Goal: Communication & Community: Ask a question

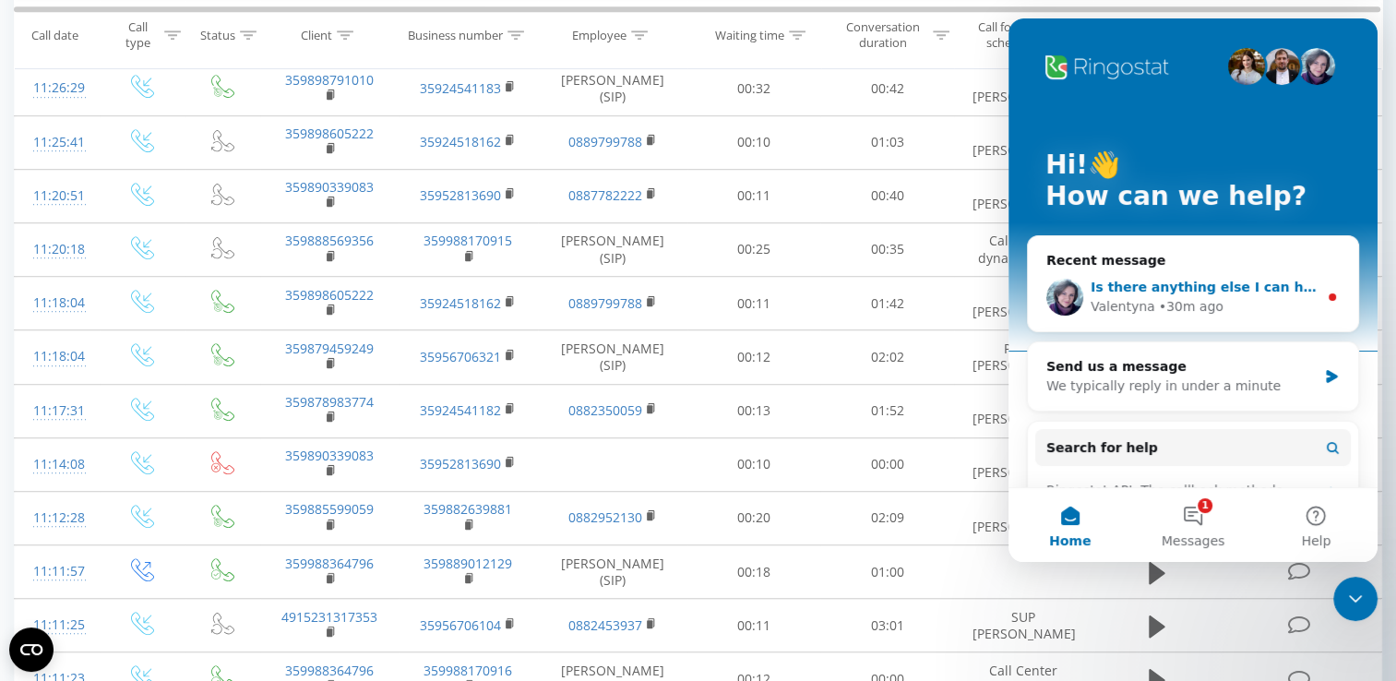
click at [1206, 310] on div "• 30m ago" at bounding box center [1191, 306] width 65 height 19
click at [1206, 310] on main "Hi!👋 How can we help? Recent message Is there anything else I can help you with…" at bounding box center [1192, 289] width 369 height 543
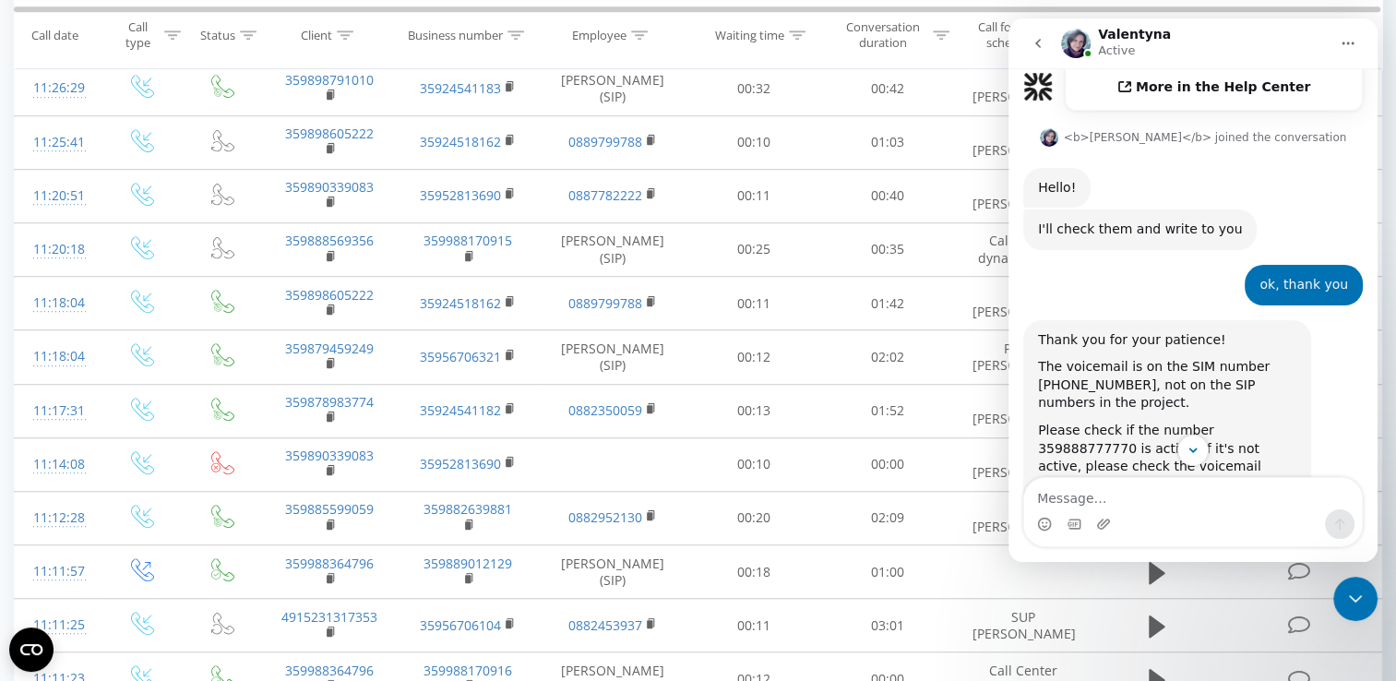
scroll to position [797, 0]
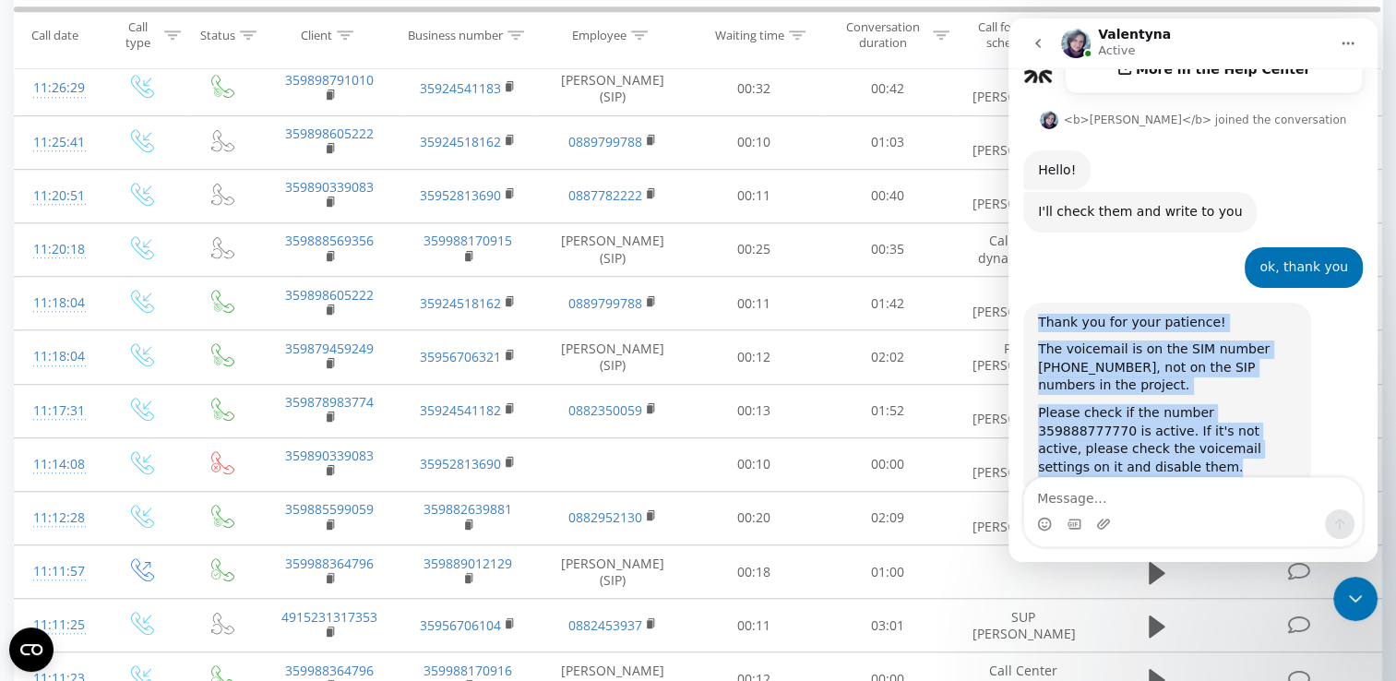
drag, startPoint x: 1041, startPoint y: 246, endPoint x: 1285, endPoint y: 376, distance: 276.5
click at [1285, 376] on div "Thank you for your patience! The voicemail is on the SIM number [PHONE_NUMBER],…" at bounding box center [1167, 395] width 258 height 163
drag, startPoint x: 1285, startPoint y: 376, endPoint x: 1174, endPoint y: 349, distance: 113.9
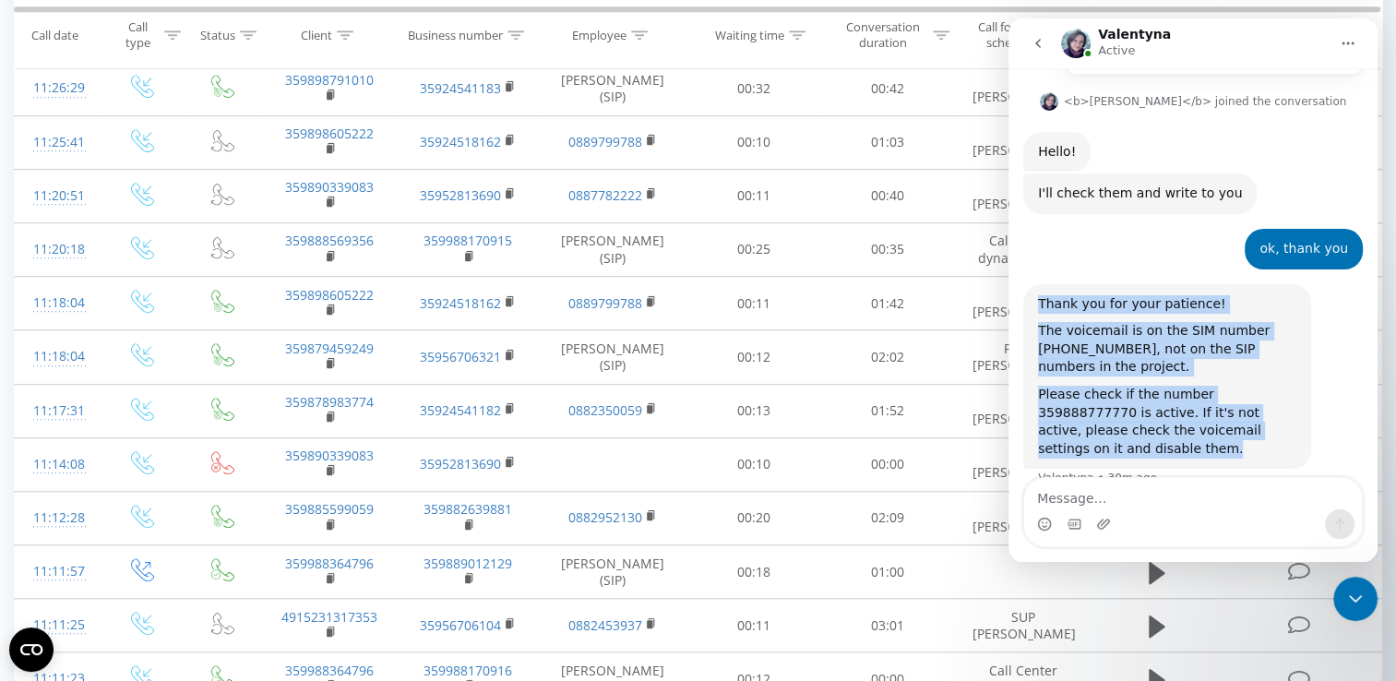
copy div "Thank you for your patience! The voicemail is on the SIM number [PHONE_NUMBER],…"
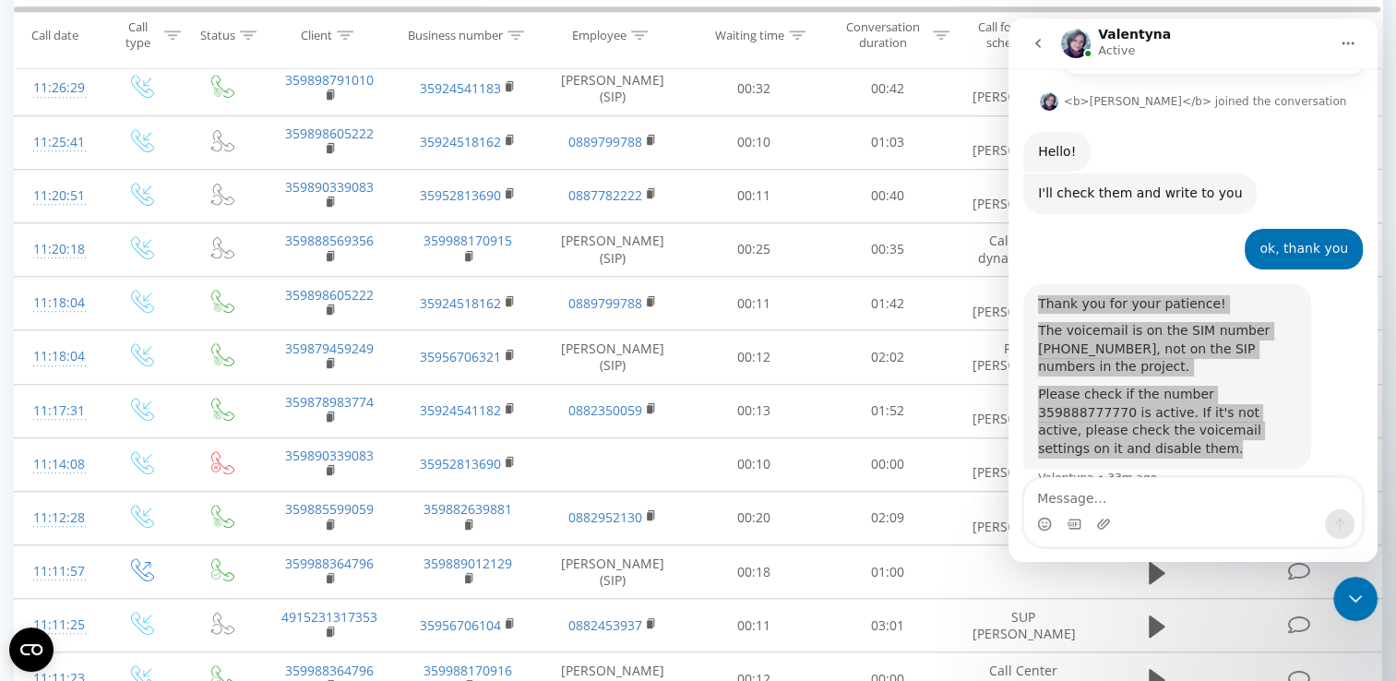
click at [1350, 603] on icon "Close Intercom Messenger" at bounding box center [1355, 599] width 22 height 22
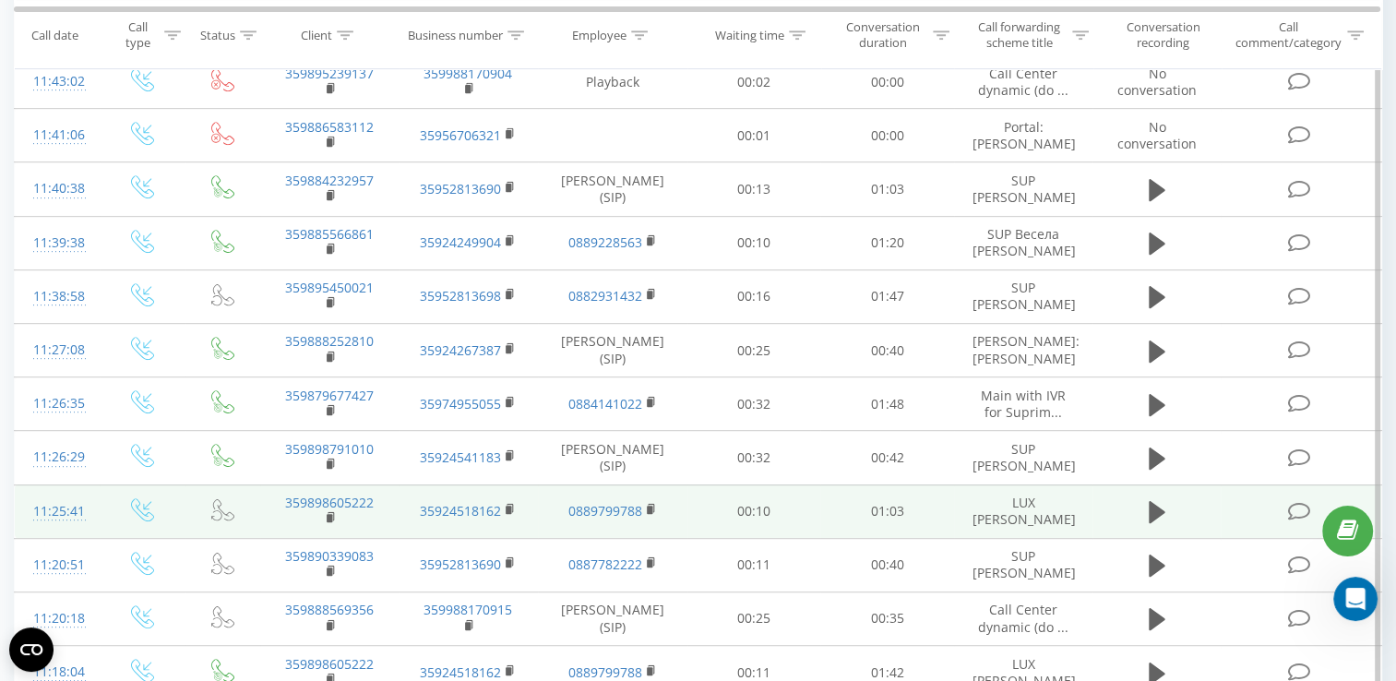
scroll to position [387, 0]
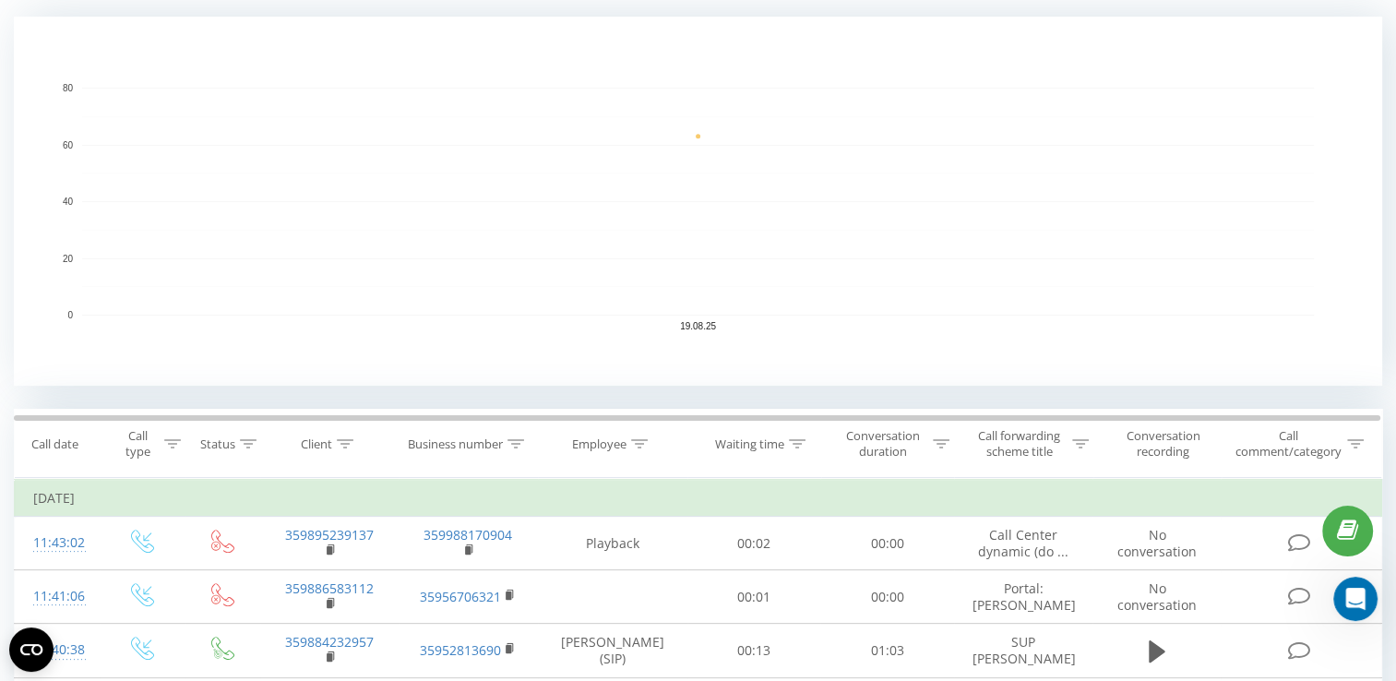
click at [1078, 440] on icon at bounding box center [1080, 443] width 17 height 9
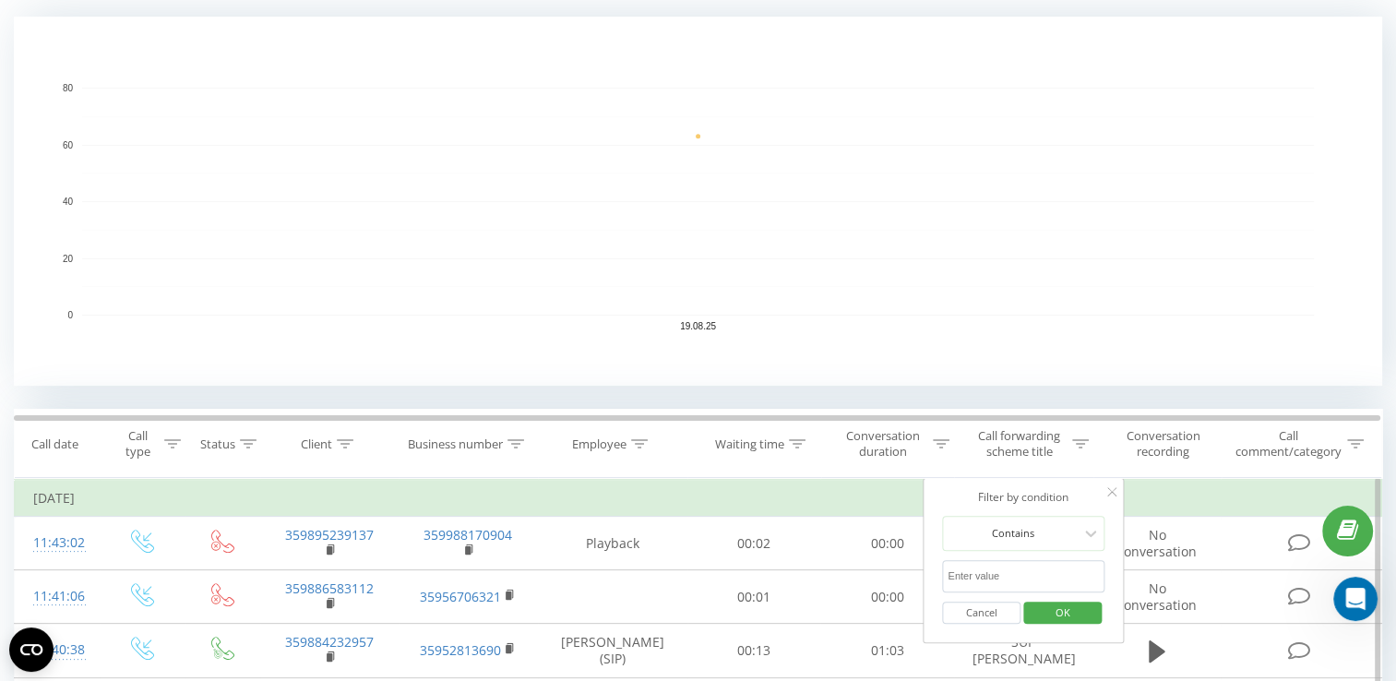
click at [1019, 568] on input "text" at bounding box center [1023, 576] width 162 height 32
type input "адриа"
click at [1091, 607] on button "OK" at bounding box center [1062, 613] width 78 height 23
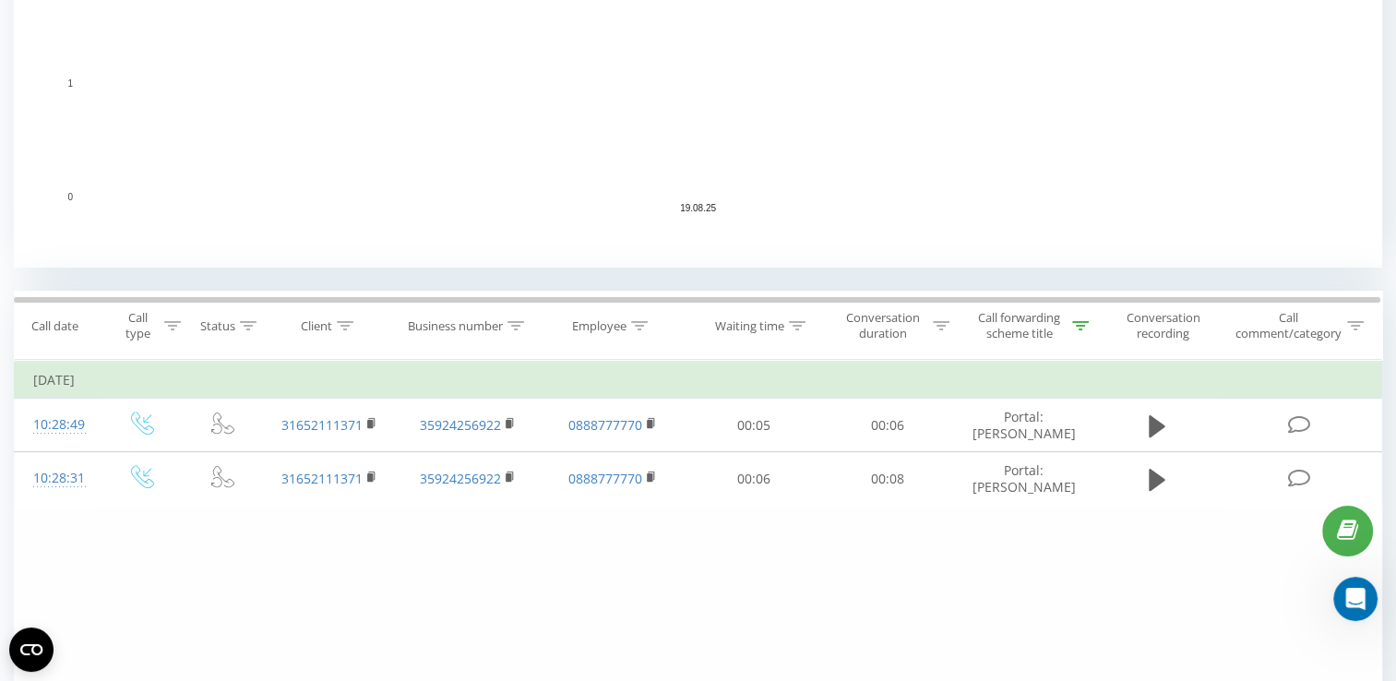
scroll to position [572, 0]
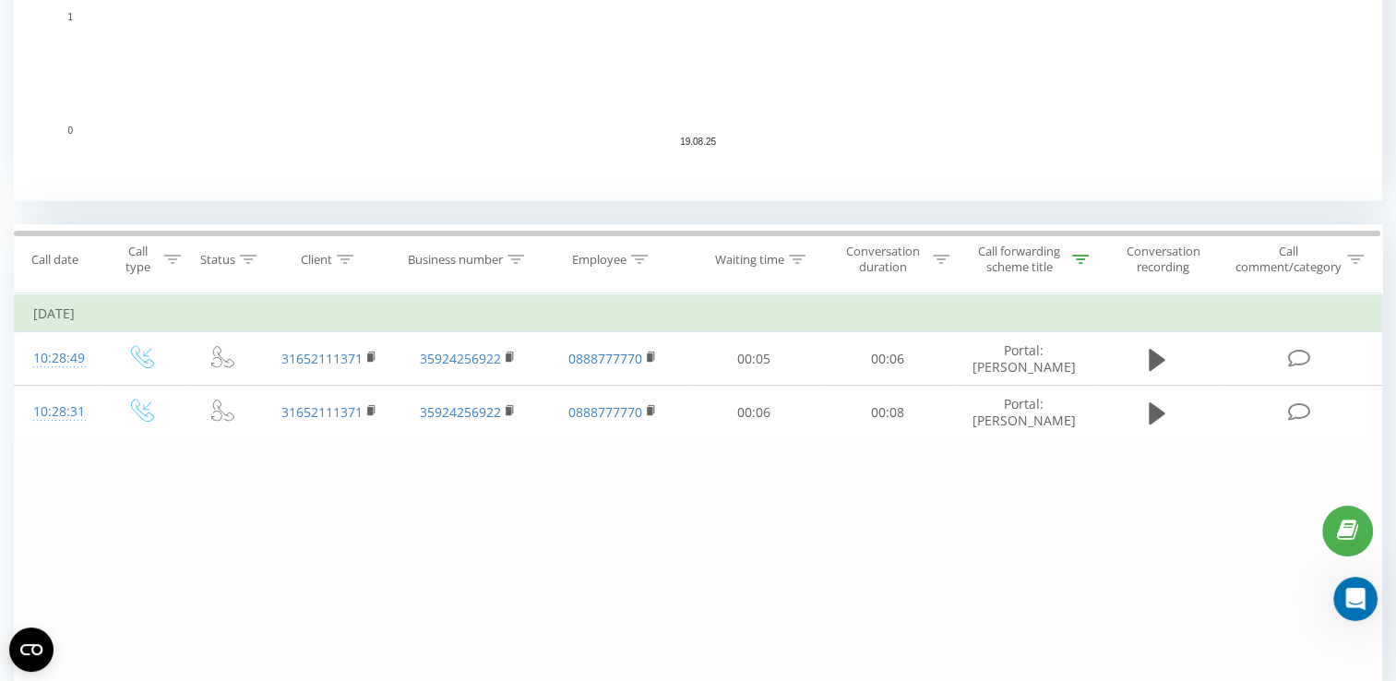
drag, startPoint x: 2711, startPoint y: 1175, endPoint x: 1361, endPoint y: 591, distance: 1470.7
click at [1361, 591] on icon "Open Intercom Messenger" at bounding box center [1356, 599] width 30 height 30
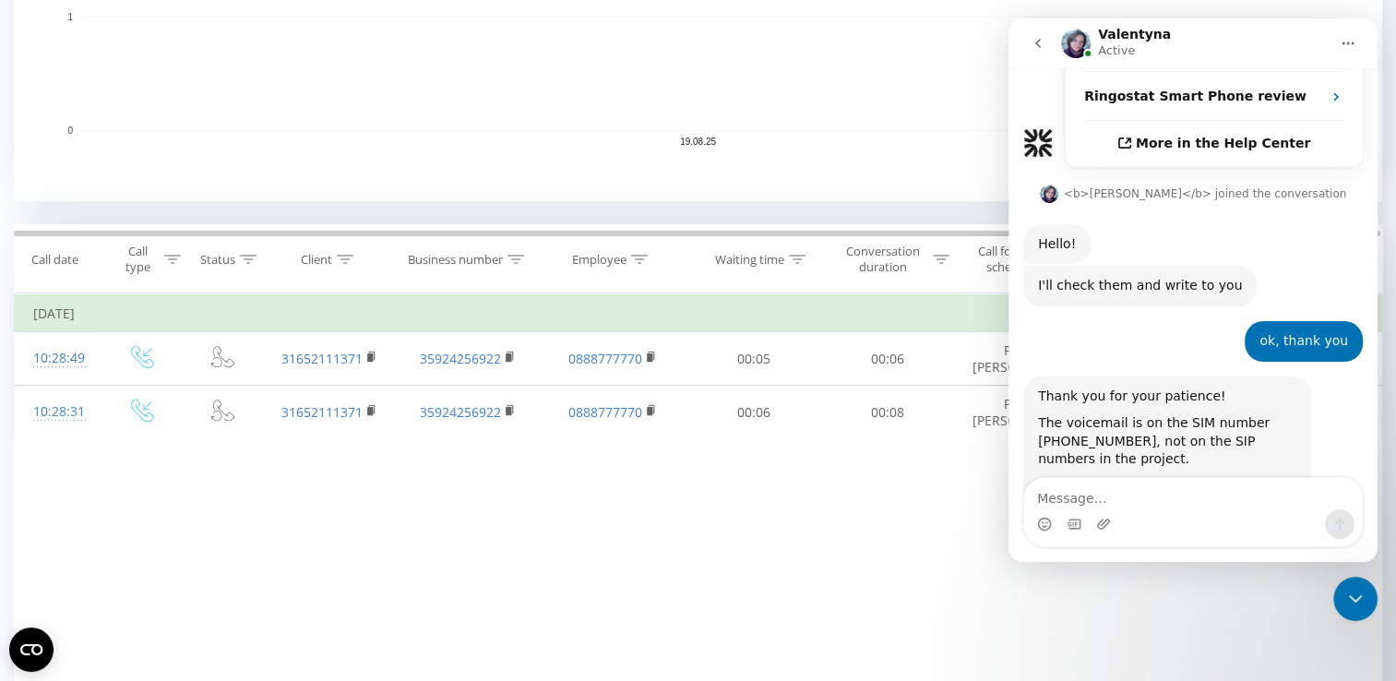
scroll to position [797, 0]
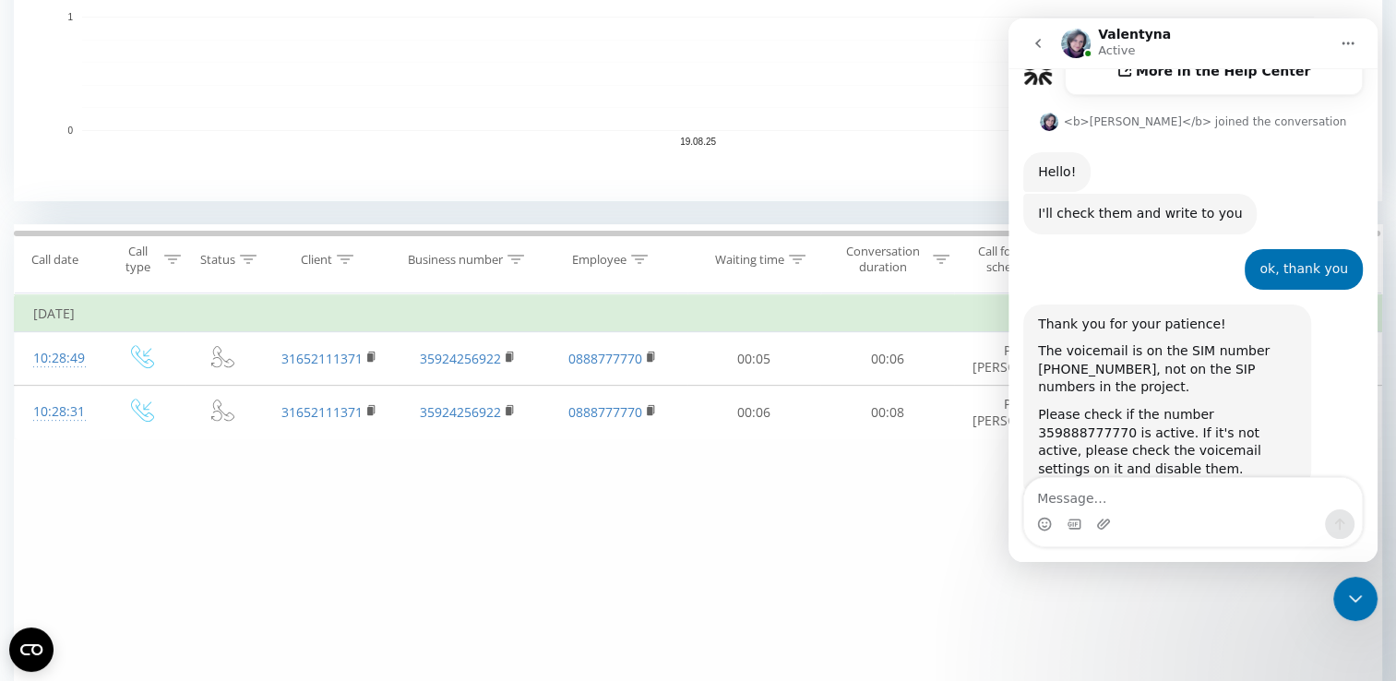
type textarea "Why then is the call not transferred to the call center?"
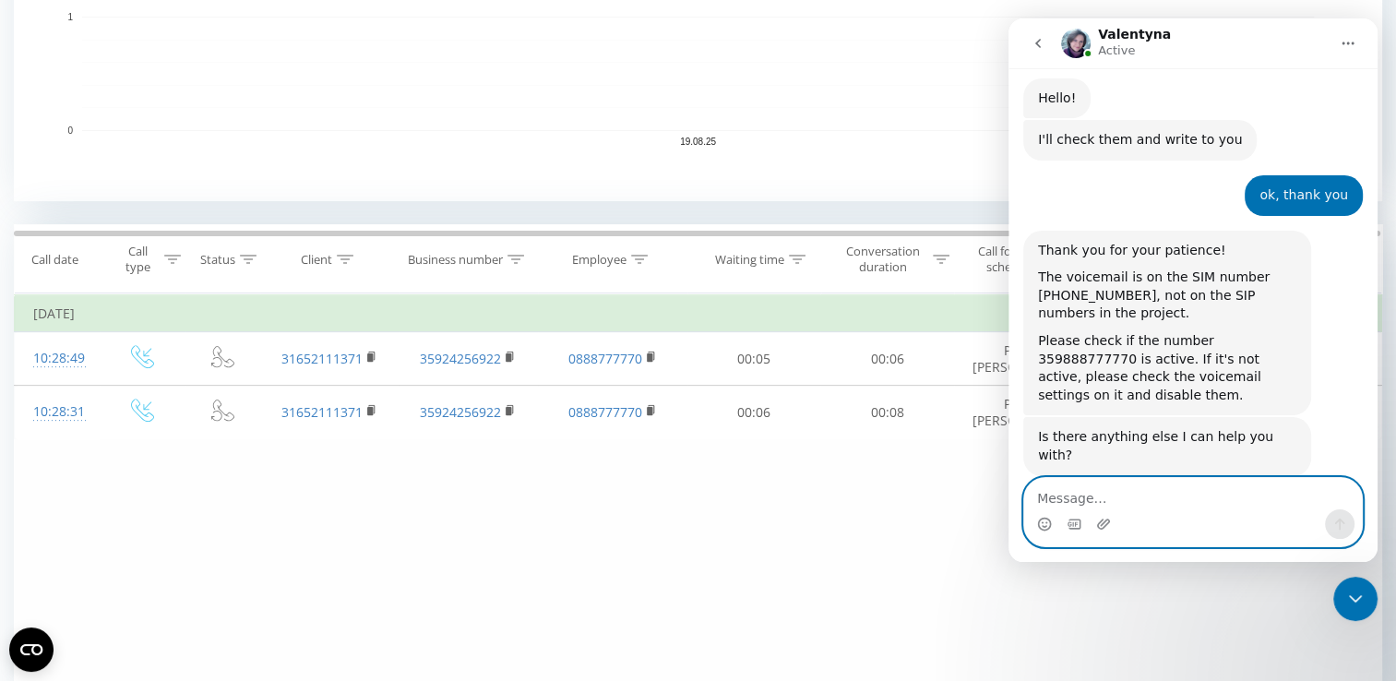
paste textarea "Is it because the card is not active?"
type textarea "Is it because the card is not active?"
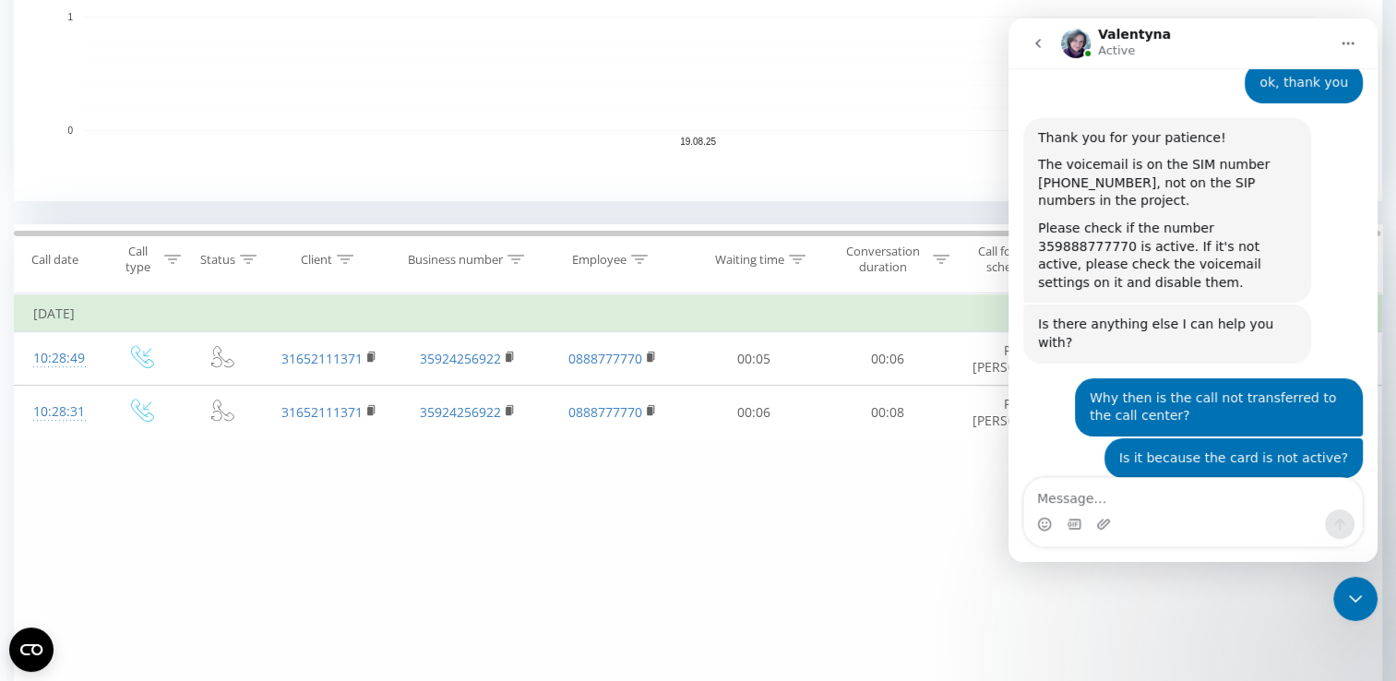
scroll to position [1041, 0]
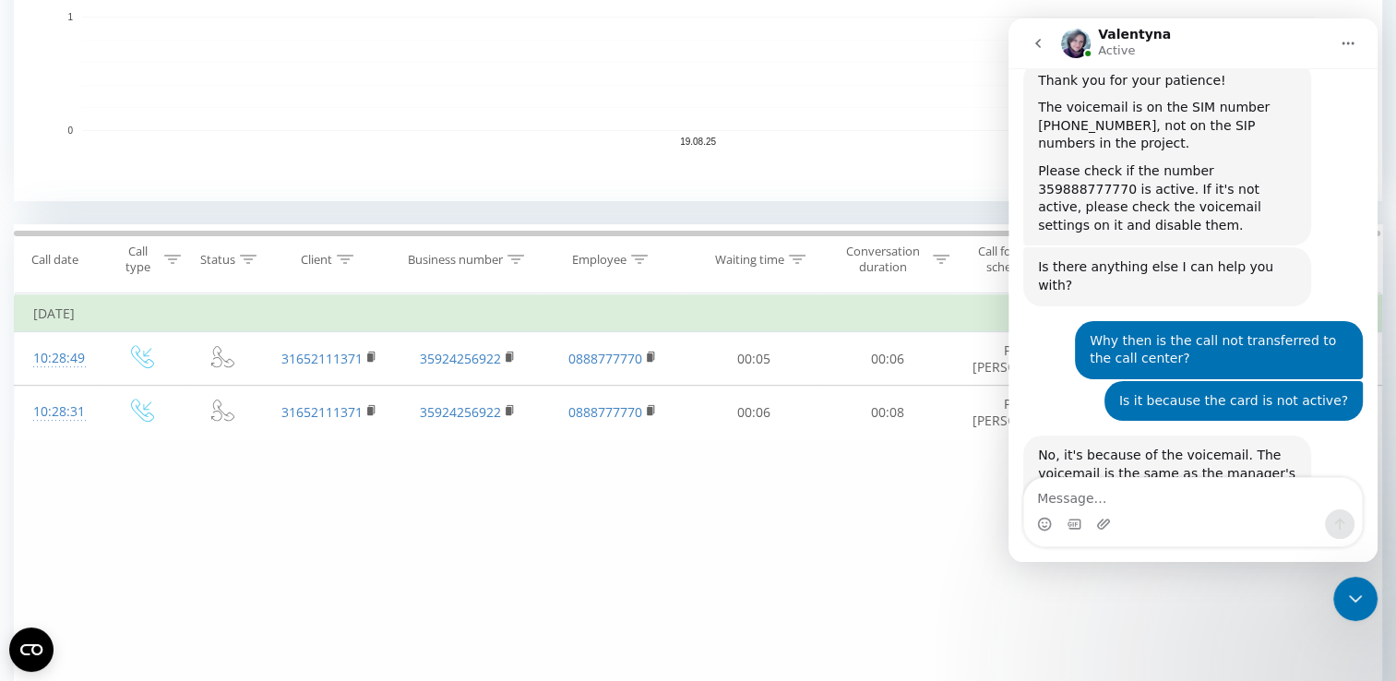
click at [1134, 447] on div "No, it's because of the voicemail. The voicemail is the same as the manager's a…" at bounding box center [1167, 501] width 258 height 109
copy div "No, it's because of the voicemail. The voicemail is the same as the manager's a…"
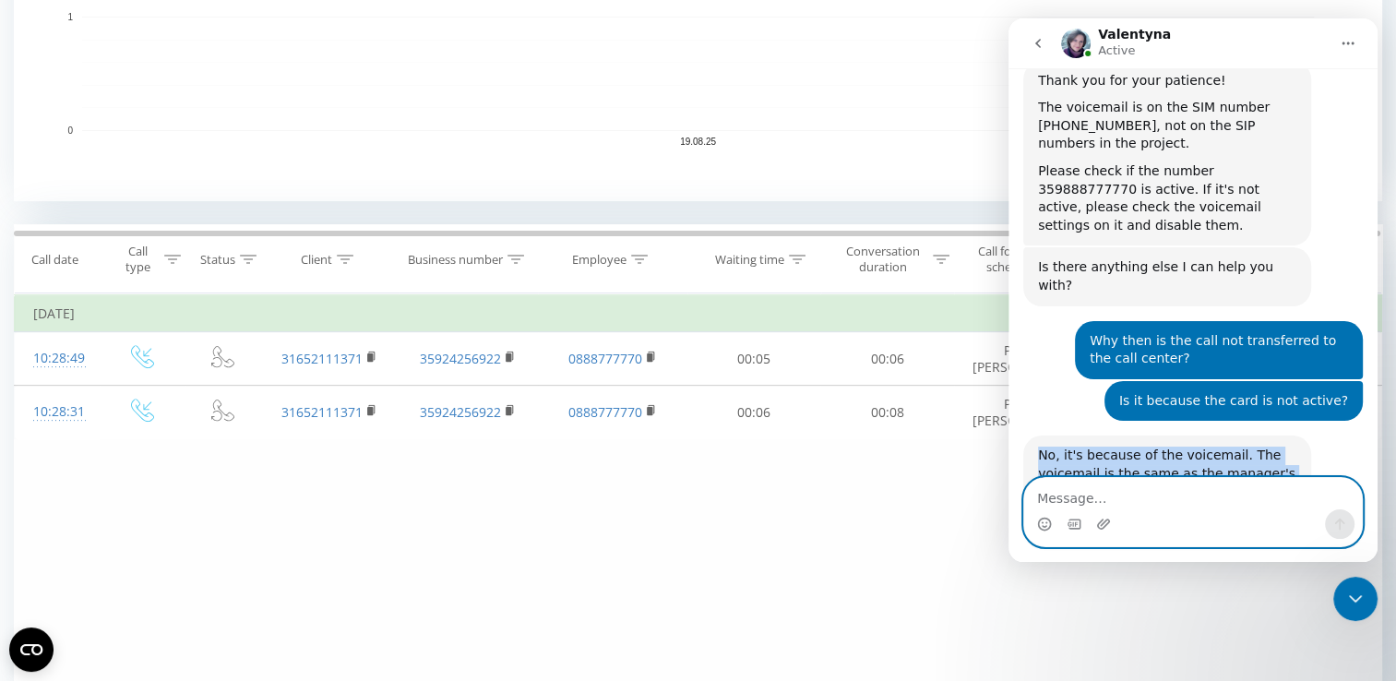
click at [1126, 495] on textarea "Message…" at bounding box center [1193, 493] width 338 height 31
paste textarea "Okay, I understand, thank you."
type textarea "Okay, I understand, thank you."
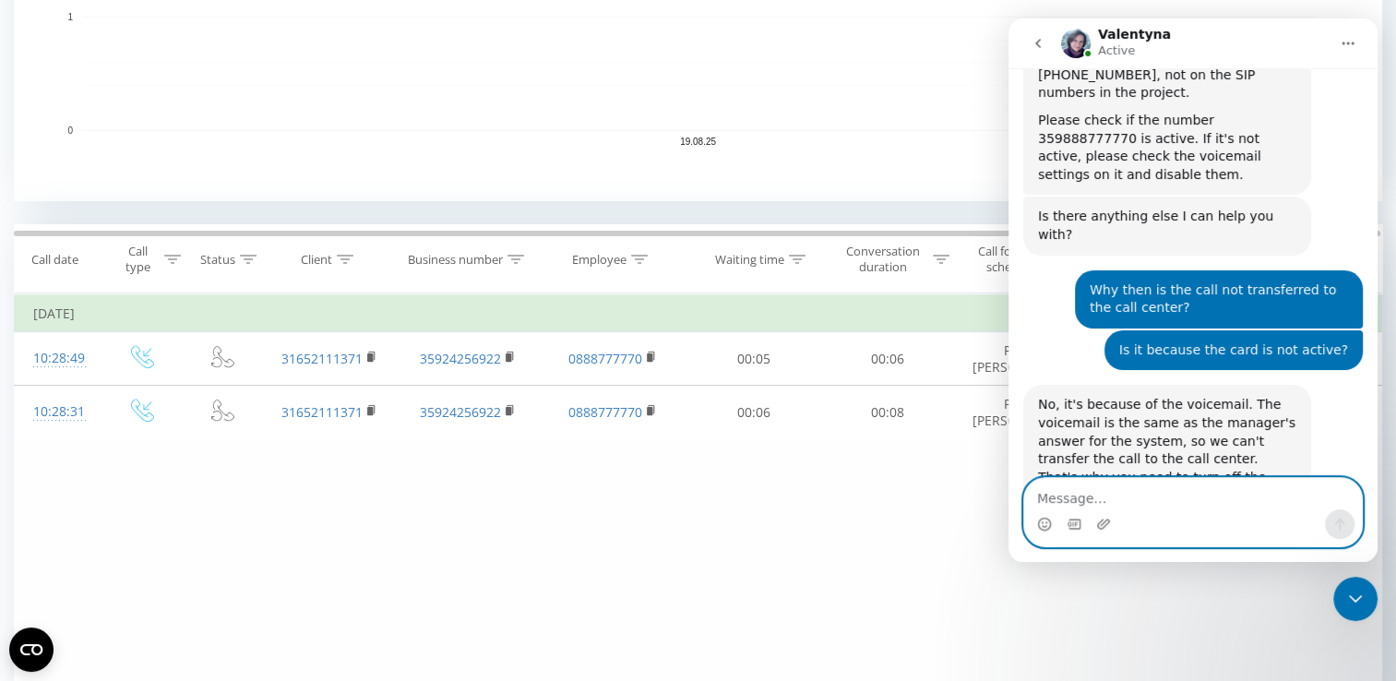
scroll to position [1095, 0]
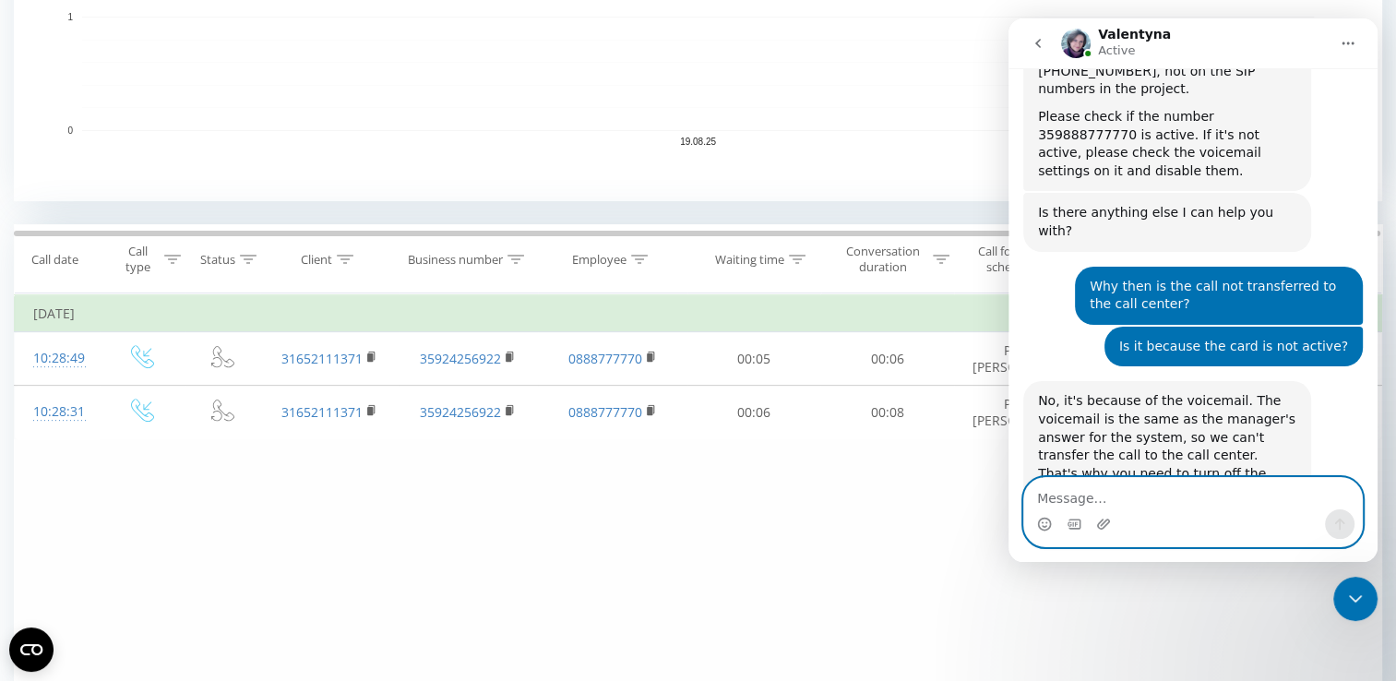
paste textarea "We have a new colleague, can I post information about setting up virtual number…"
type textarea "We have a new colleague, can I post information about setting up virtual number…"
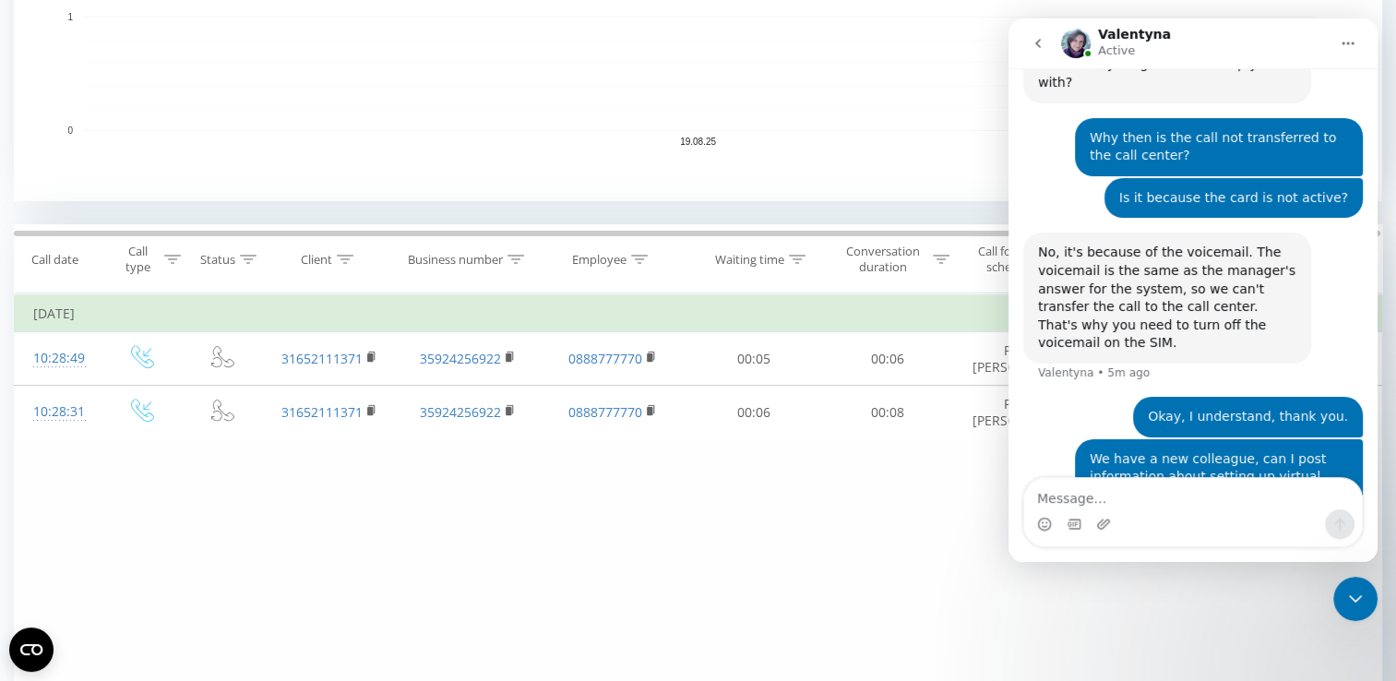
scroll to position [1247, 0]
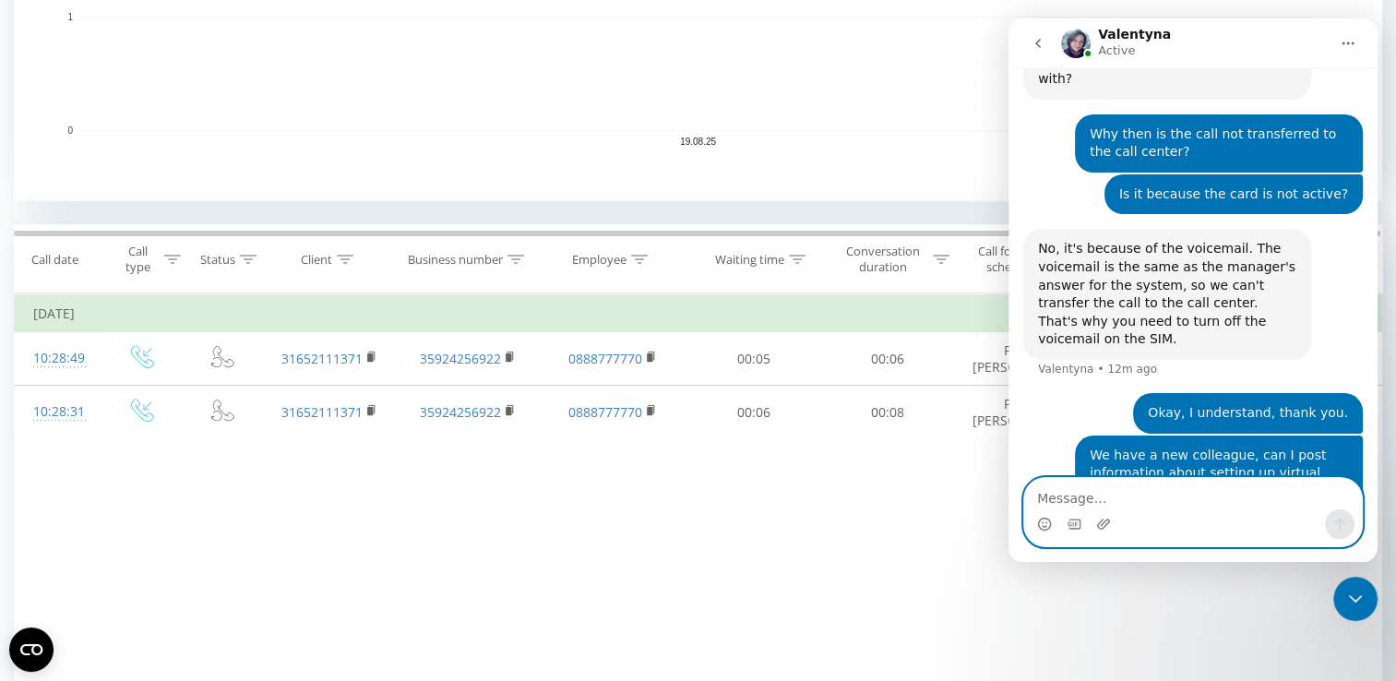
click at [1112, 483] on textarea "Message…" at bounding box center [1193, 493] width 338 height 31
paste textarea "[PERSON_NAME] will use the sim 359882531691 [PERSON_NAME][EMAIL_ADDRESS][DOMAIN…"
type textarea "[PERSON_NAME] will use the sim 359882531691 [PERSON_NAME][EMAIL_ADDRESS][DOMAIN…"
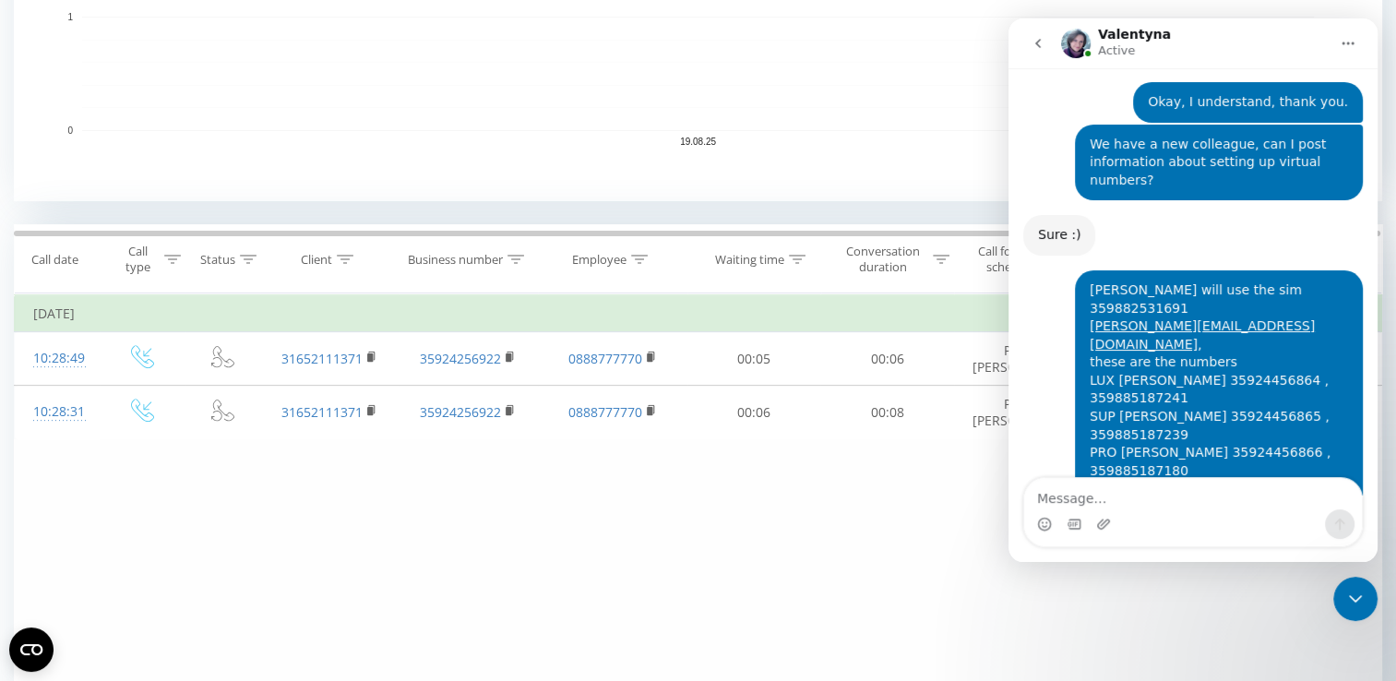
scroll to position [1556, 0]
